Goal: Information Seeking & Learning: Learn about a topic

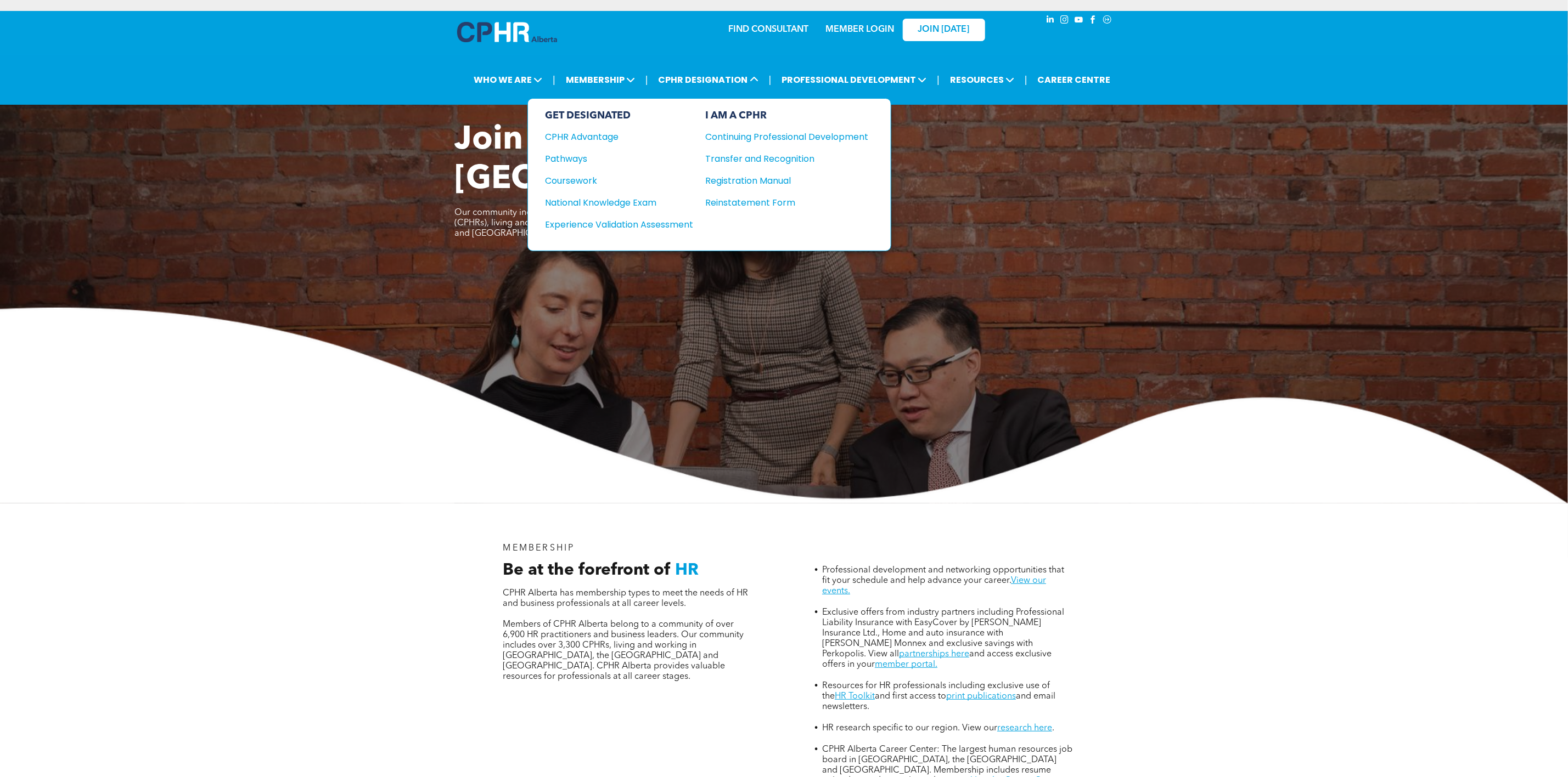
click at [601, 196] on div "National Knowledge Exam" at bounding box center [612, 202] width 133 height 13
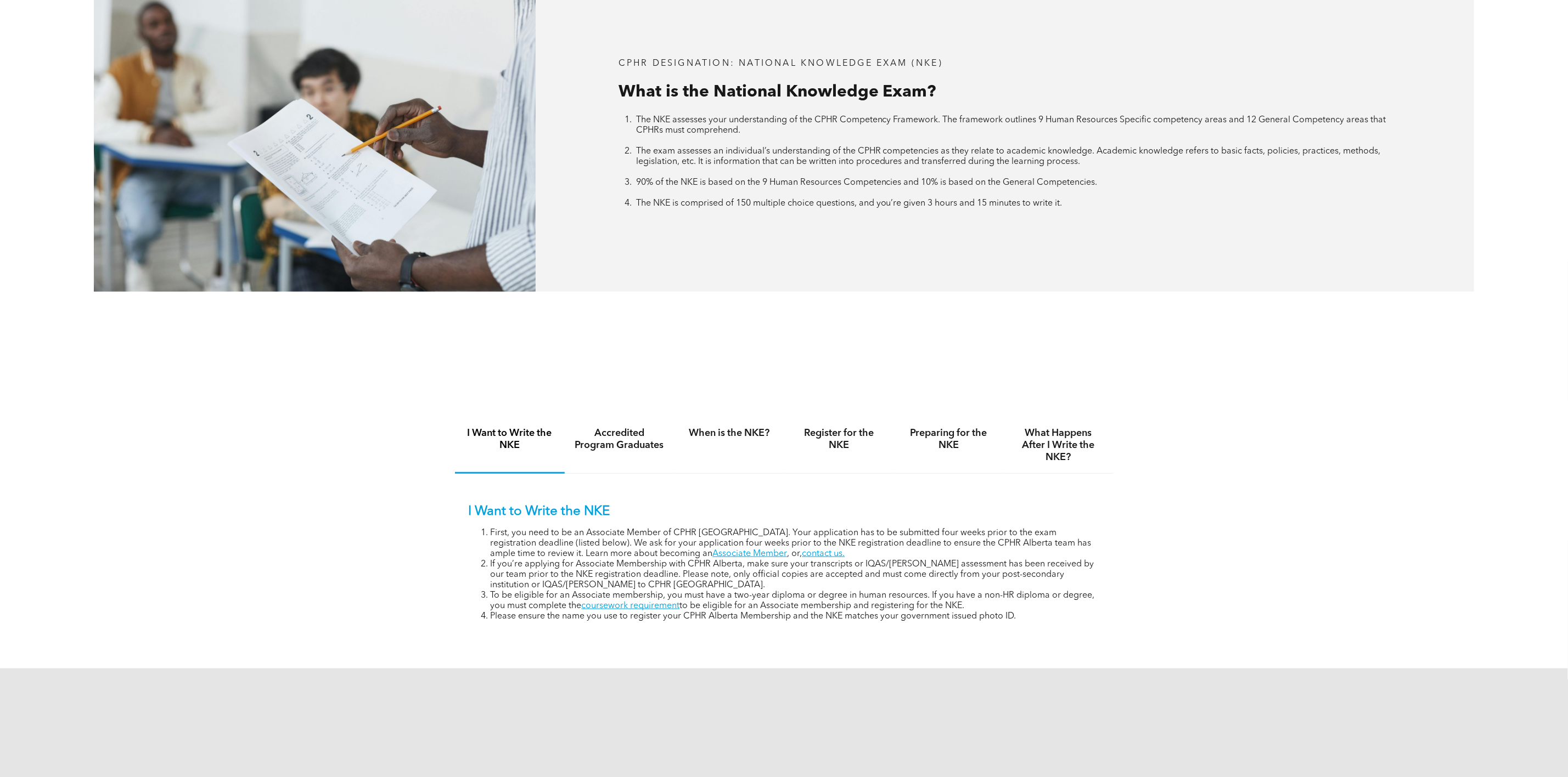
scroll to position [576, 0]
click at [940, 446] on h4 "Preparing for the NKE" at bounding box center [948, 437] width 90 height 24
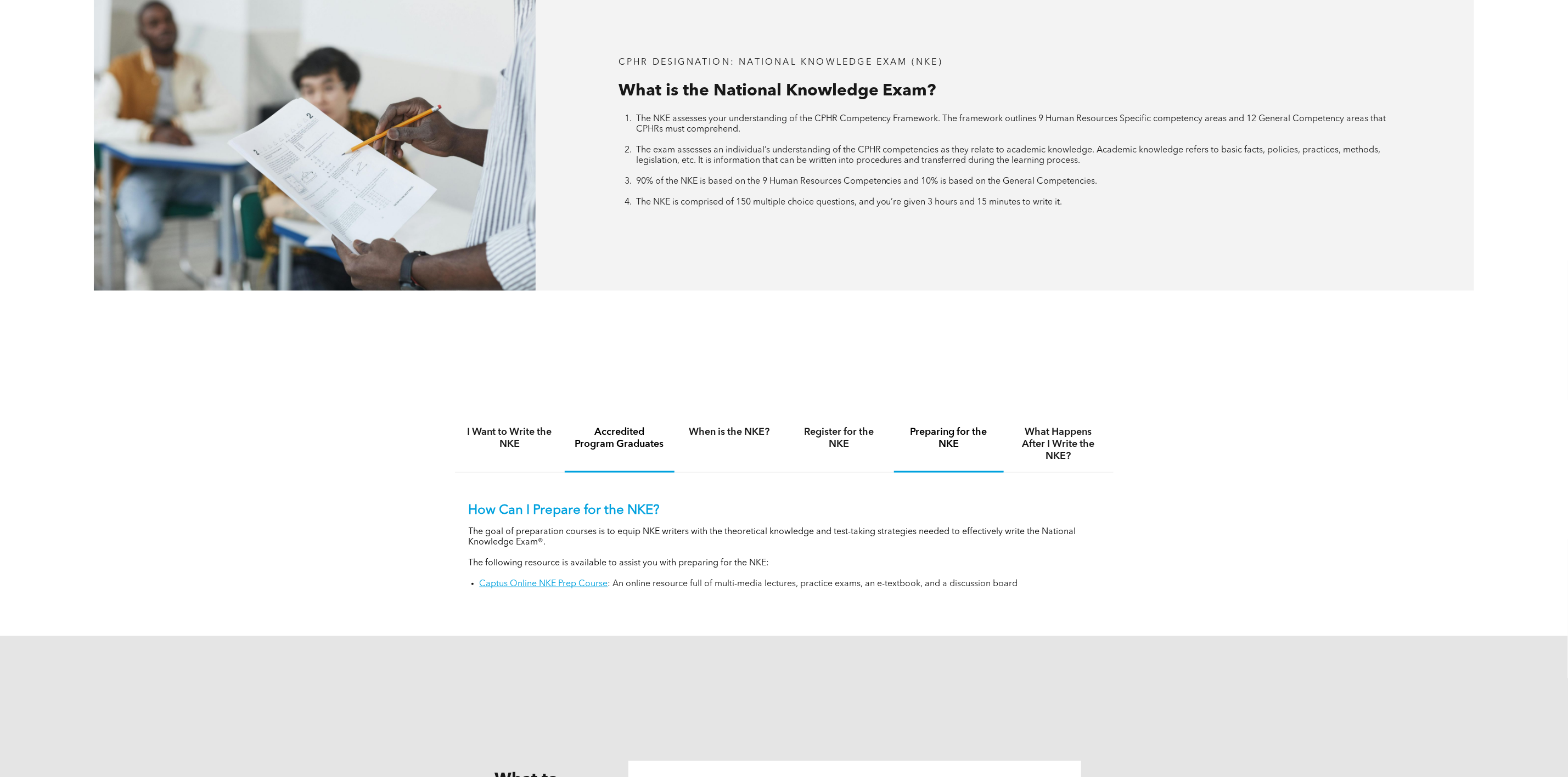
click at [644, 441] on h4 "Accredited Program Graduates" at bounding box center [619, 437] width 90 height 24
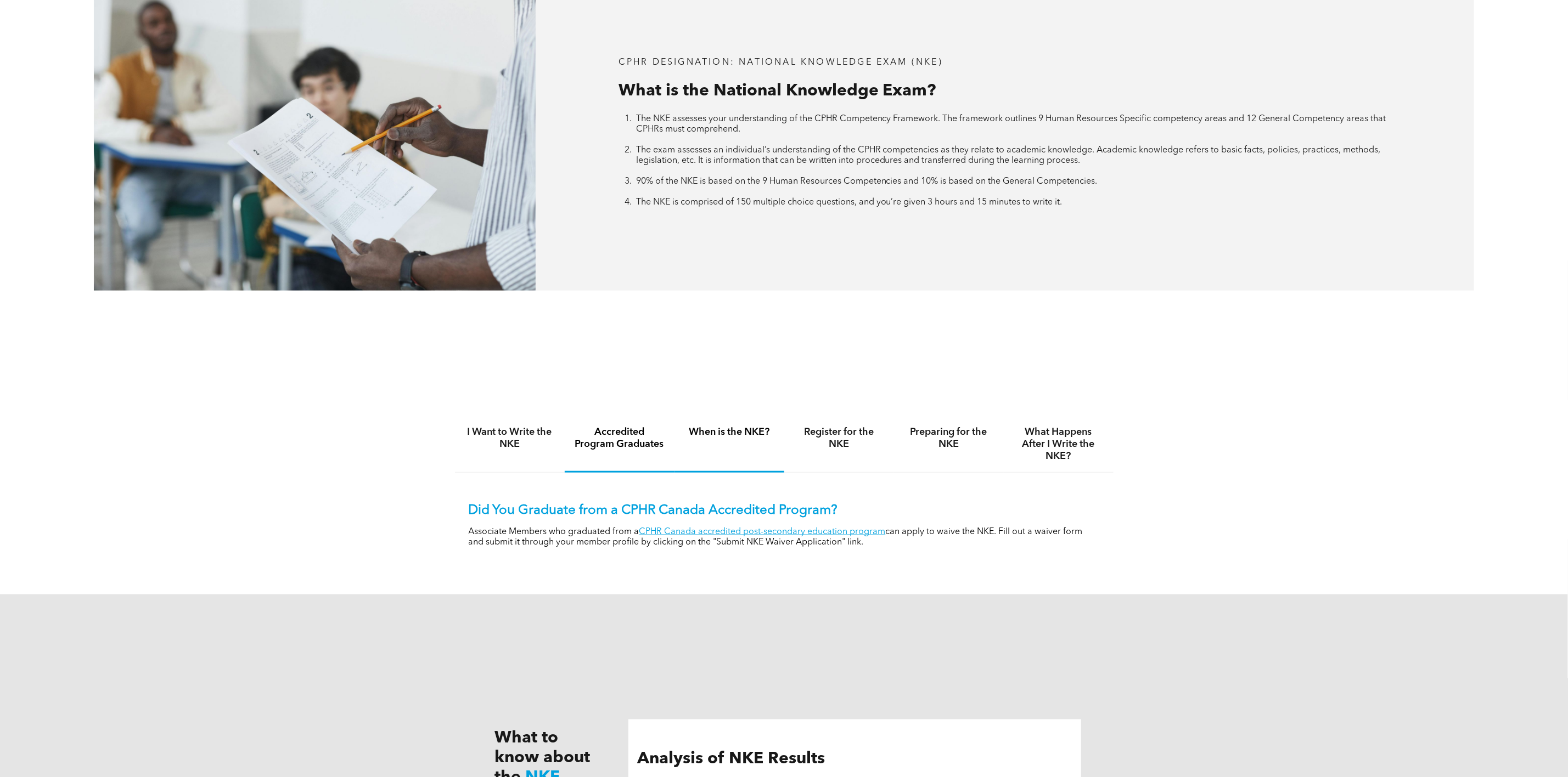
click at [714, 435] on h4 "When is the NKE?" at bounding box center [728, 432] width 90 height 12
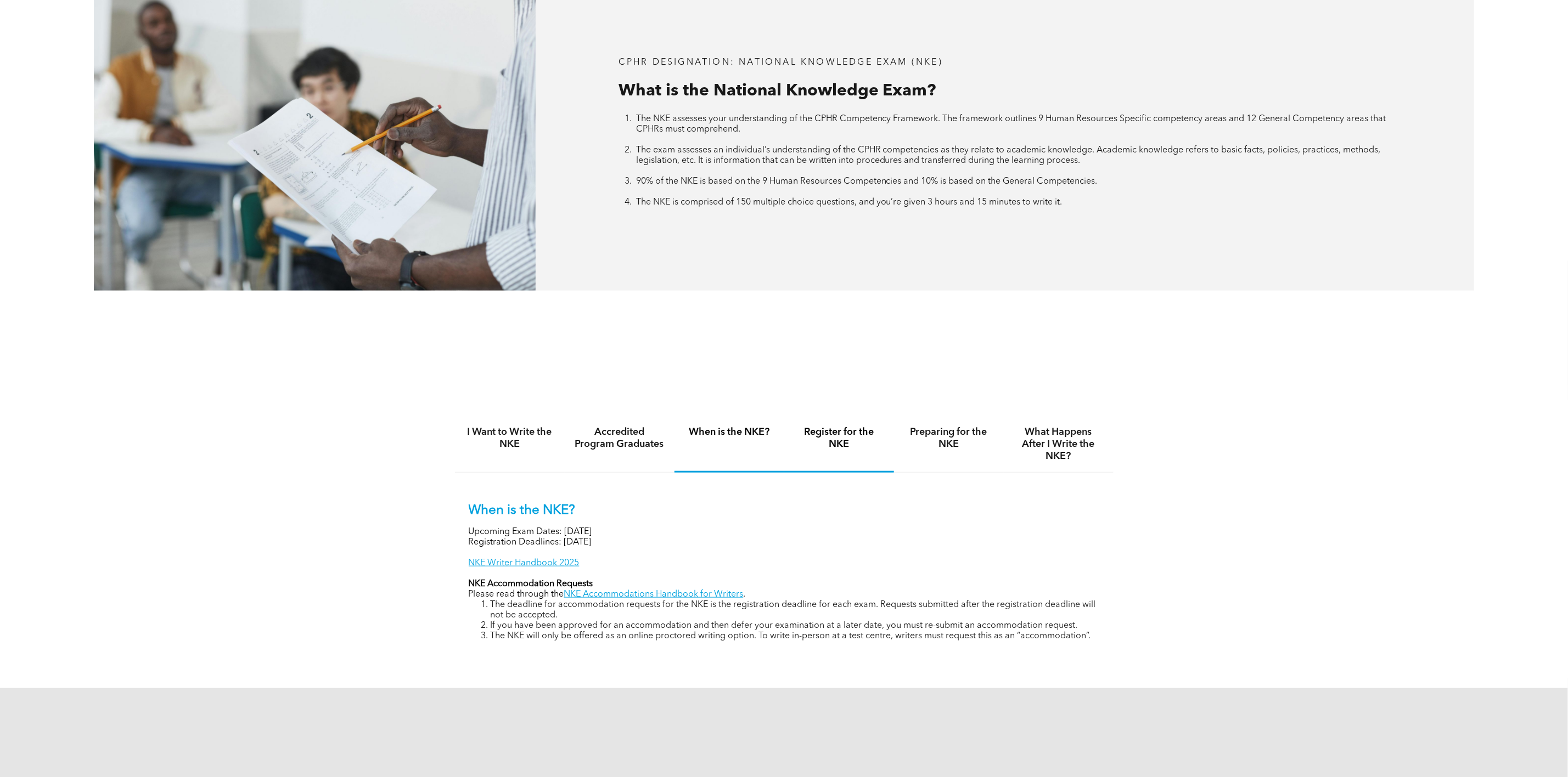
click at [832, 447] on h4 "Register for the NKE" at bounding box center [839, 437] width 90 height 24
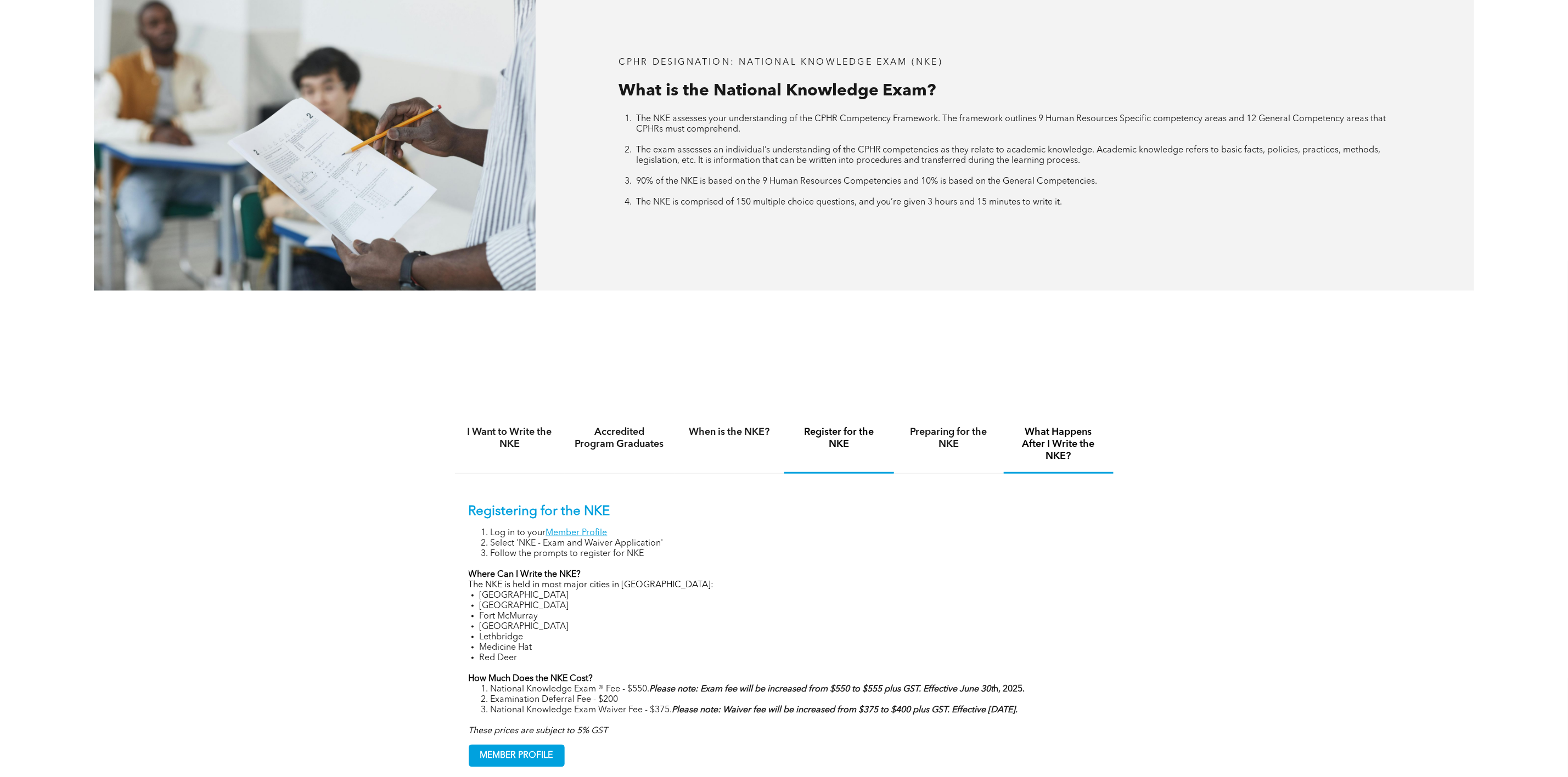
click at [1064, 448] on h4 "What Happens After I Write the NKE?" at bounding box center [1058, 444] width 90 height 36
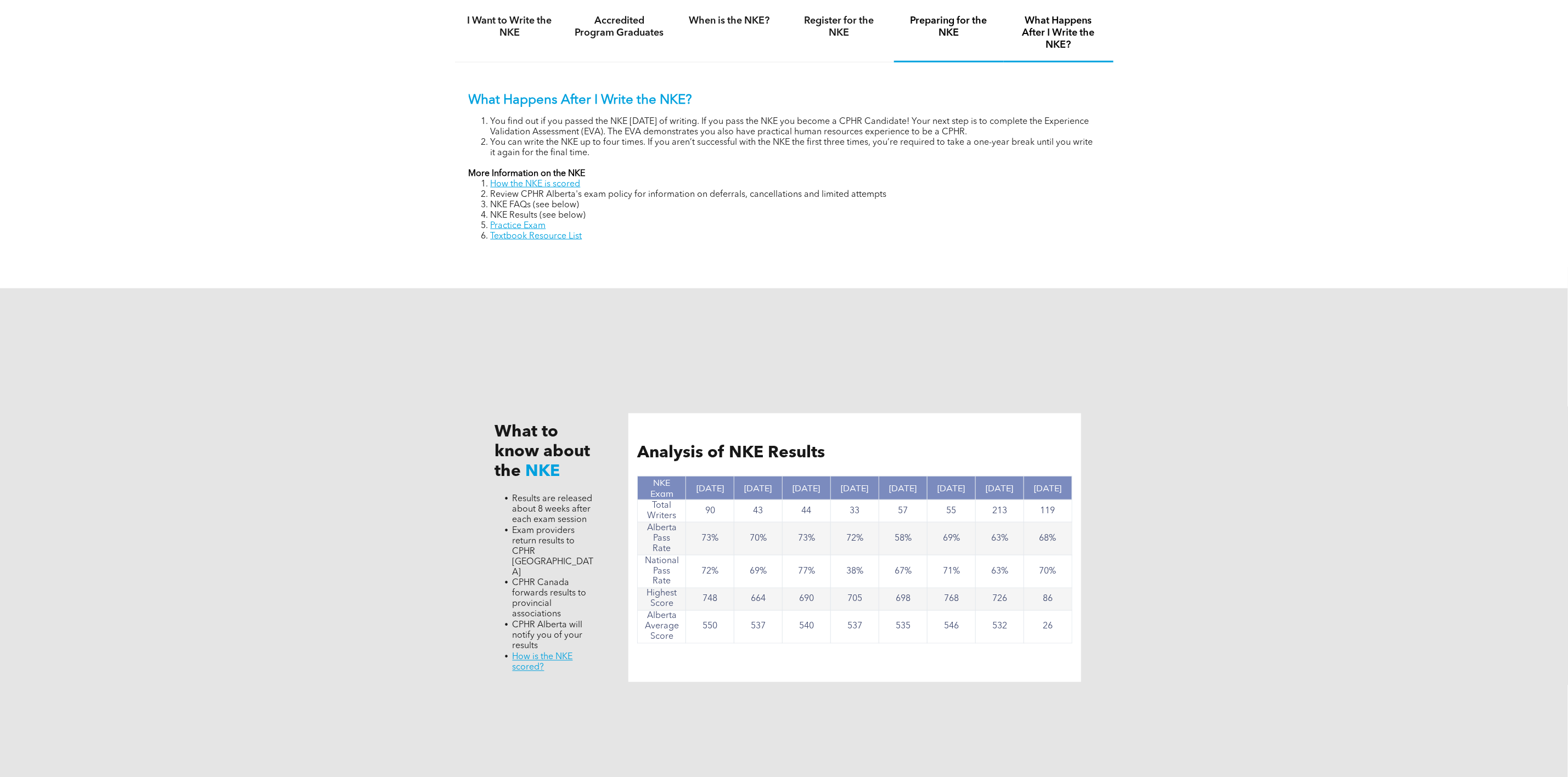
scroll to position [1481, 0]
